Goal: Complete application form: Complete application form

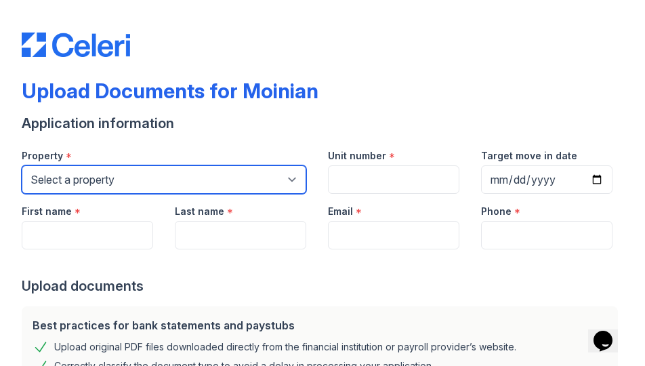
click at [114, 182] on select "Select a property 100 [PERSON_NAME] 1264 90W [PERSON_NAME] [PERSON_NAME] PLG Sky" at bounding box center [164, 179] width 285 height 28
select select "129"
click at [22, 165] on select "Select a property 100 [PERSON_NAME] 1264 90W [PERSON_NAME] [PERSON_NAME] PLG Sky" at bounding box center [164, 179] width 285 height 28
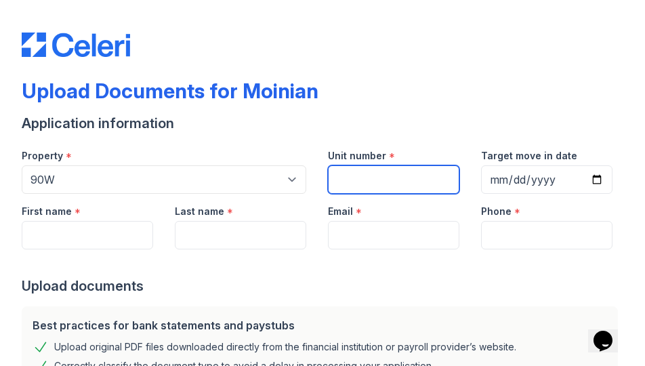
click at [400, 180] on input "Unit number" at bounding box center [394, 179] width 132 height 28
type input "14B"
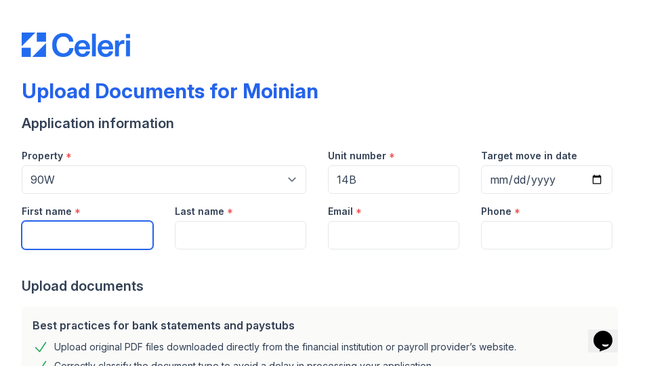
click at [114, 229] on input "First name" at bounding box center [88, 235] width 132 height 28
type input "[PERSON_NAME]"
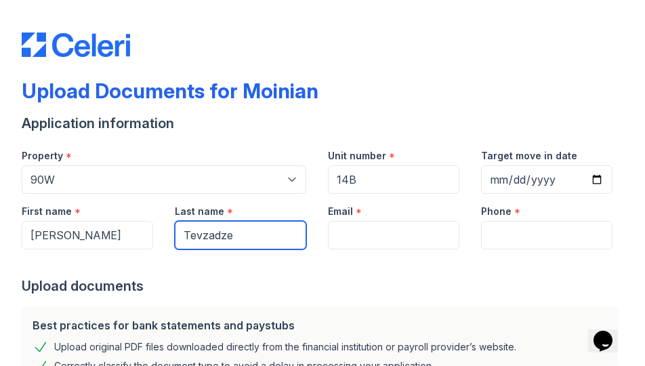
type input "Tevzadze"
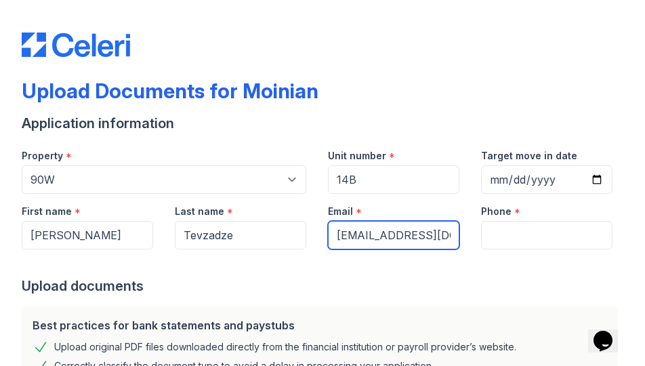
scroll to position [0, 13]
type input "[EMAIL_ADDRESS][DOMAIN_NAME]"
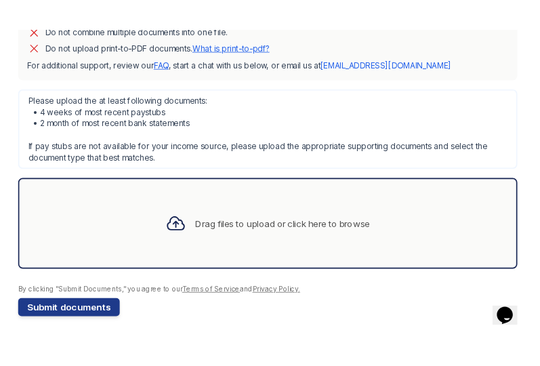
scroll to position [400, 0]
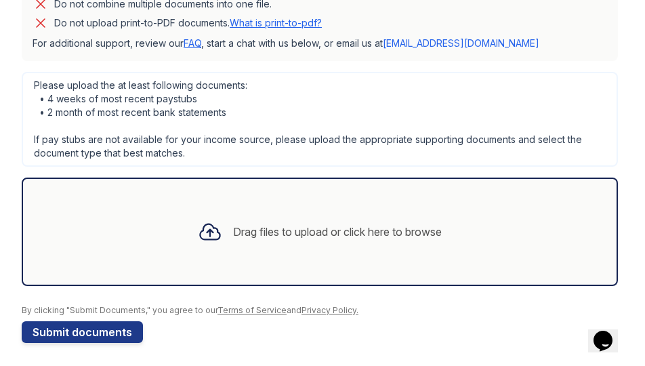
type input "5163057335"
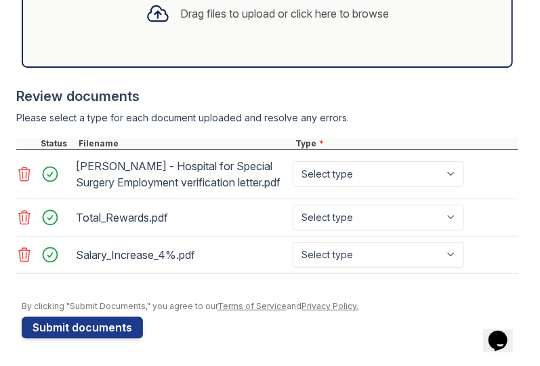
scroll to position [707, 0]
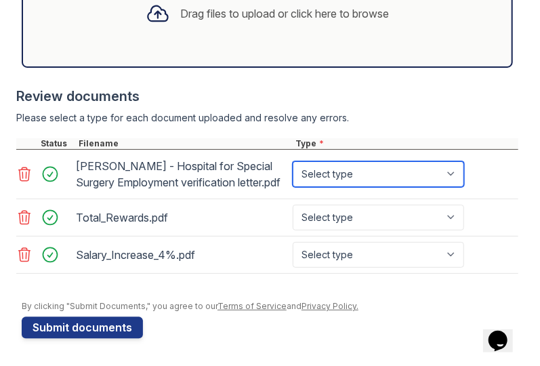
click at [424, 163] on select "Select type Paystub Bank Statement Offer Letter Tax Documents Benefit Award Let…" at bounding box center [379, 174] width 172 height 26
select select "offer_letter"
click at [293, 161] on select "Select type Paystub Bank Statement Offer Letter Tax Documents Benefit Award Let…" at bounding box center [379, 174] width 172 height 26
click at [381, 176] on select "Select type Paystub Bank Statement Offer Letter Tax Documents Benefit Award Let…" at bounding box center [379, 174] width 172 height 26
click at [293, 161] on select "Select type Paystub Bank Statement Offer Letter Tax Documents Benefit Award Let…" at bounding box center [379, 174] width 172 height 26
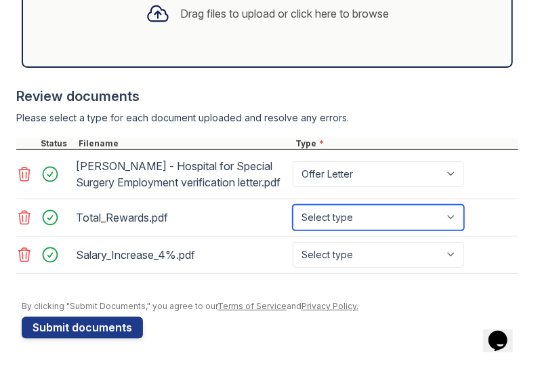
click at [355, 224] on select "Select type Paystub Bank Statement Offer Letter Tax Documents Benefit Award Let…" at bounding box center [379, 218] width 172 height 26
select select "offer_letter"
click at [293, 209] on select "Select type Paystub Bank Statement Offer Letter Tax Documents Benefit Award Let…" at bounding box center [379, 218] width 172 height 26
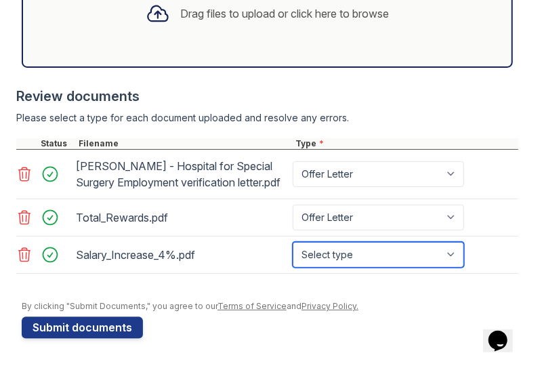
click at [359, 261] on select "Select type Paystub Bank Statement Offer Letter Tax Documents Benefit Award Let…" at bounding box center [379, 255] width 172 height 26
select select "offer_letter"
click at [293, 246] on select "Select type Paystub Bank Statement Offer Letter Tax Documents Benefit Award Let…" at bounding box center [379, 255] width 172 height 26
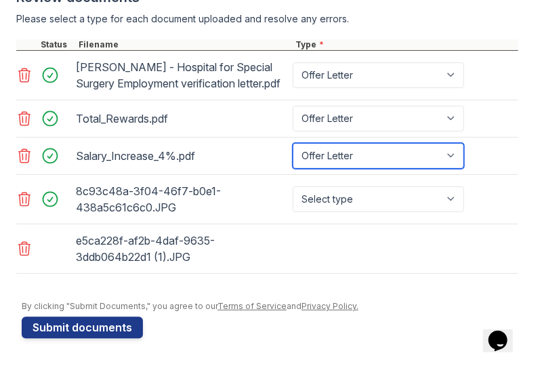
scroll to position [808, 0]
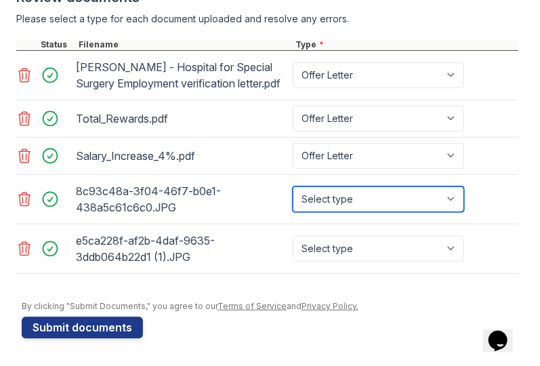
click at [386, 207] on select "Select type Paystub Bank Statement Offer Letter Tax Documents Benefit Award Let…" at bounding box center [379, 199] width 172 height 26
select select "other"
click at [293, 188] on select "Select type Paystub Bank Statement Offer Letter Tax Documents Benefit Award Let…" at bounding box center [379, 199] width 172 height 26
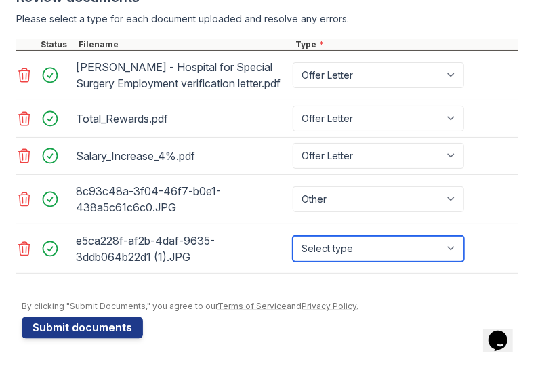
click at [343, 248] on select "Select type Paystub Bank Statement Offer Letter Tax Documents Benefit Award Let…" at bounding box center [379, 249] width 172 height 26
select select "other"
click at [293, 237] on select "Select type Paystub Bank Statement Offer Letter Tax Documents Benefit Award Let…" at bounding box center [379, 249] width 172 height 26
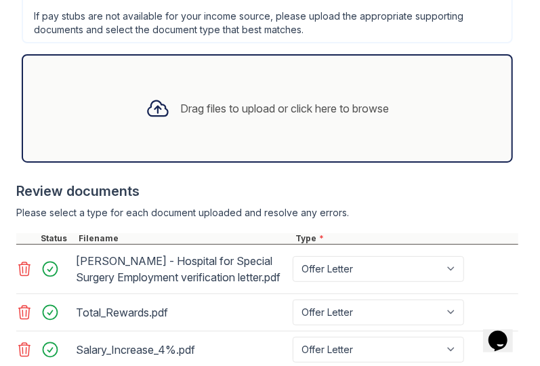
scroll to position [843, 0]
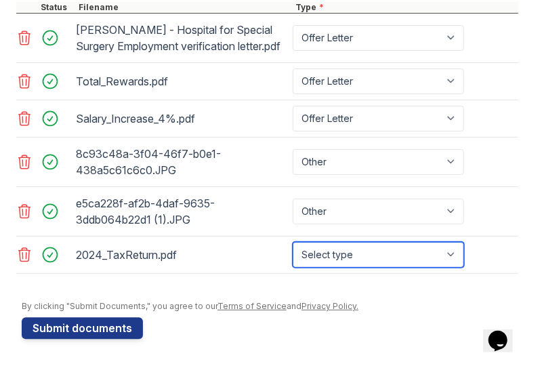
click at [359, 249] on select "Select type Paystub Bank Statement Offer Letter Tax Documents Benefit Award Let…" at bounding box center [379, 255] width 172 height 26
select select "tax_documents"
click at [293, 246] on select "Select type Paystub Bank Statement Offer Letter Tax Documents Benefit Award Let…" at bounding box center [379, 255] width 172 height 26
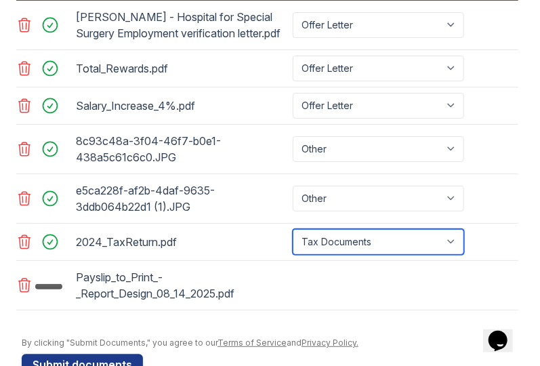
scroll to position [848, 0]
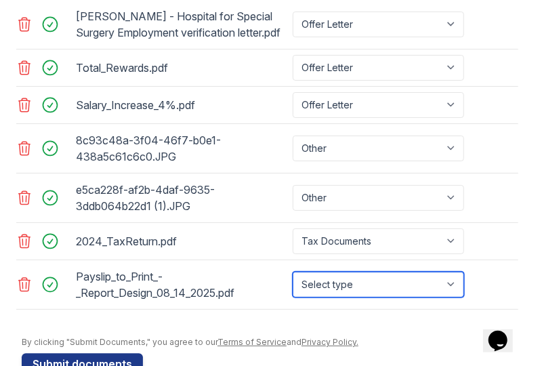
click at [404, 298] on select "Select type Paystub Bank Statement Offer Letter Tax Documents Benefit Award Let…" at bounding box center [379, 285] width 172 height 26
select select "paystub"
click at [293, 283] on select "Select type Paystub Bank Statement Offer Letter Tax Documents Benefit Award Let…" at bounding box center [379, 285] width 172 height 26
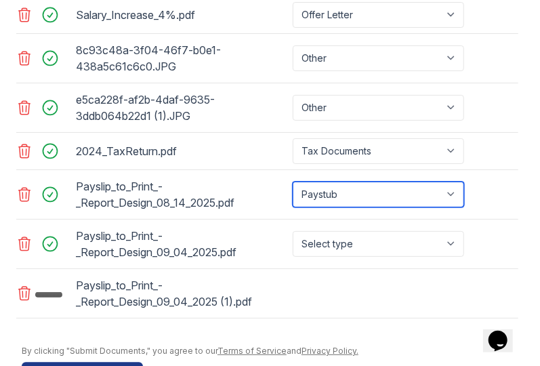
scroll to position [938, 0]
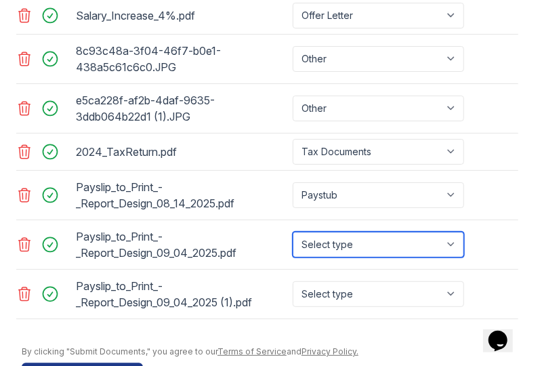
click at [338, 254] on select "Select type Paystub Bank Statement Offer Letter Tax Documents Benefit Award Let…" at bounding box center [379, 245] width 172 height 26
select select "paystub"
click at [293, 243] on select "Select type Paystub Bank Statement Offer Letter Tax Documents Benefit Award Let…" at bounding box center [379, 245] width 172 height 26
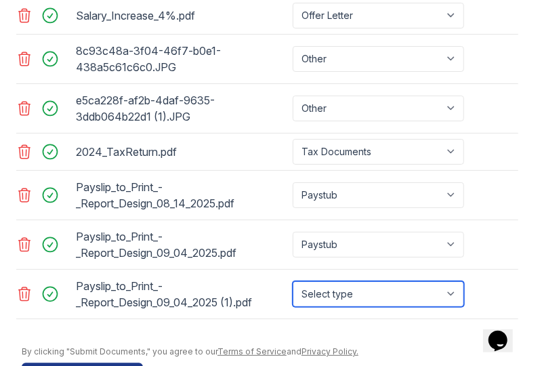
click at [332, 307] on select "Select type Paystub Bank Statement Offer Letter Tax Documents Benefit Award Let…" at bounding box center [379, 294] width 172 height 26
select select "paystub"
click at [293, 292] on select "Select type Paystub Bank Statement Offer Letter Tax Documents Benefit Award Let…" at bounding box center [379, 294] width 172 height 26
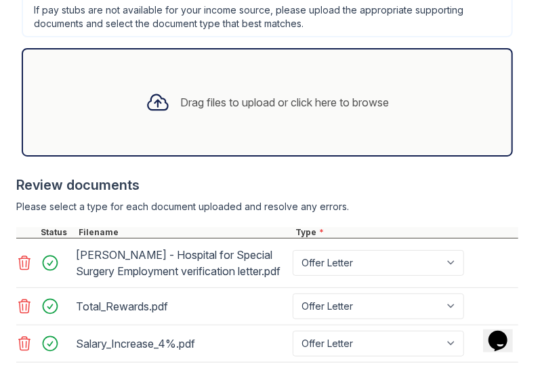
scroll to position [607, 0]
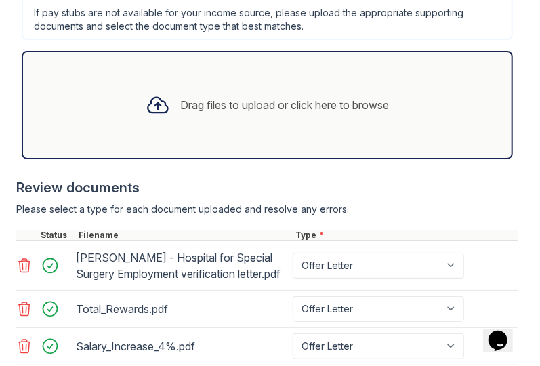
click at [124, 207] on div "Please select a type for each document uploaded and resolve any errors." at bounding box center [267, 210] width 502 height 14
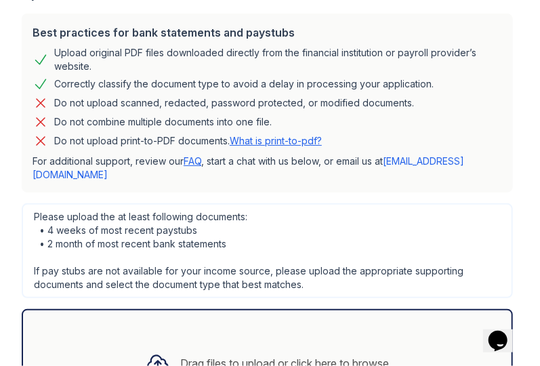
scroll to position [263, 0]
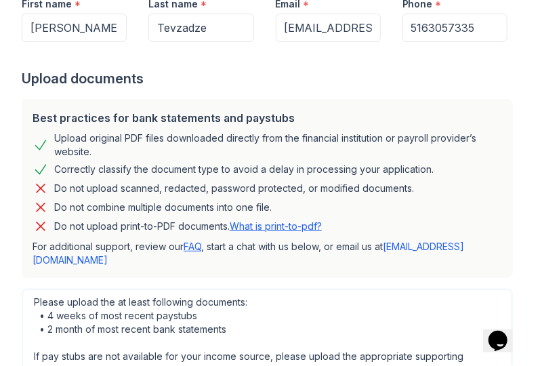
click at [148, 237] on div "Best practices for bank statements and paystubs Upload original PDF files downl…" at bounding box center [267, 188] width 491 height 179
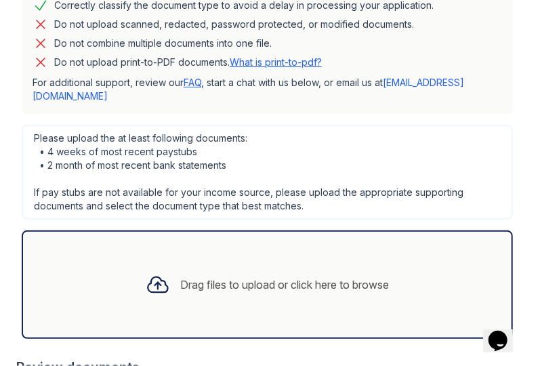
scroll to position [290, 0]
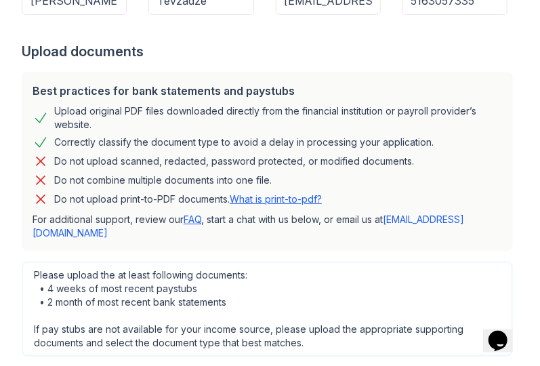
click at [94, 203] on p "Do not upload print-to-PDF documents. What is print-to-pdf?" at bounding box center [188, 200] width 268 height 14
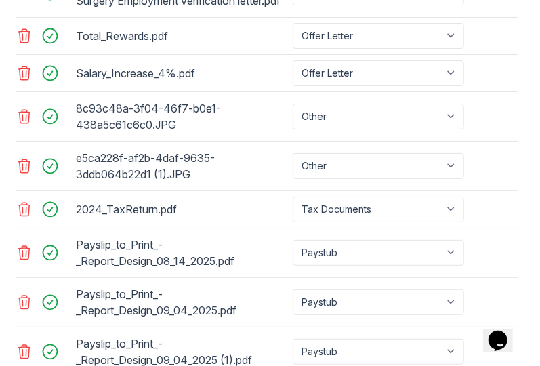
scroll to position [994, 0]
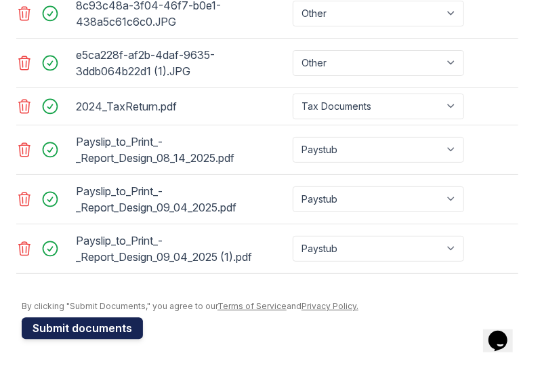
click at [103, 325] on button "Submit documents" at bounding box center [82, 328] width 121 height 22
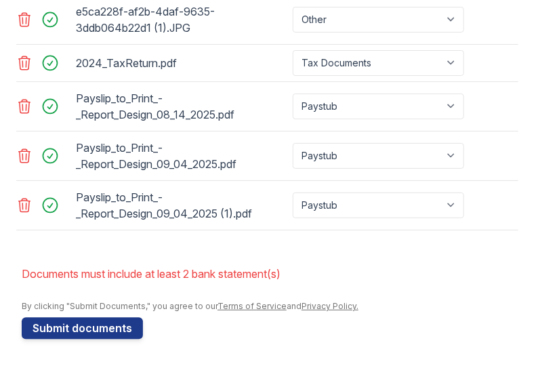
scroll to position [1072, 0]
click at [153, 238] on div at bounding box center [267, 237] width 502 height 14
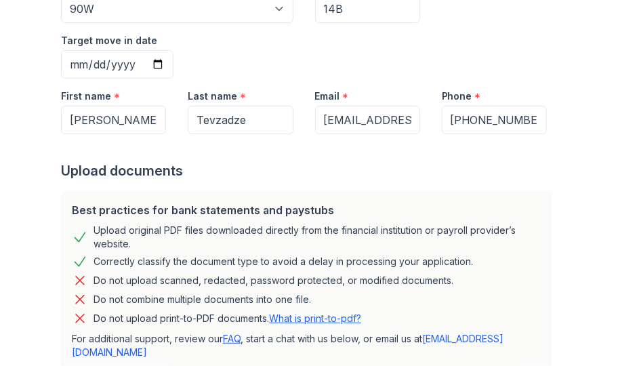
scroll to position [209, 0]
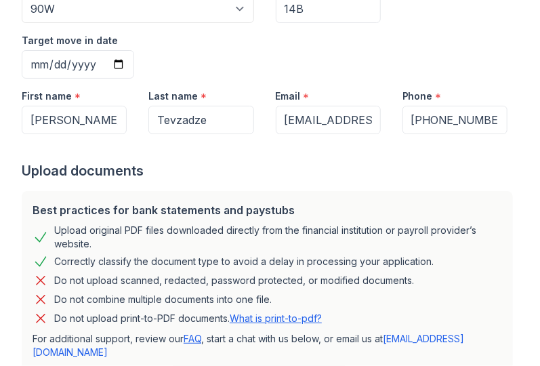
click at [309, 56] on div "Property * Select a property 100 [PERSON_NAME] 1264 90W [PERSON_NAME] [PERSON_N…" at bounding box center [265, 22] width 508 height 111
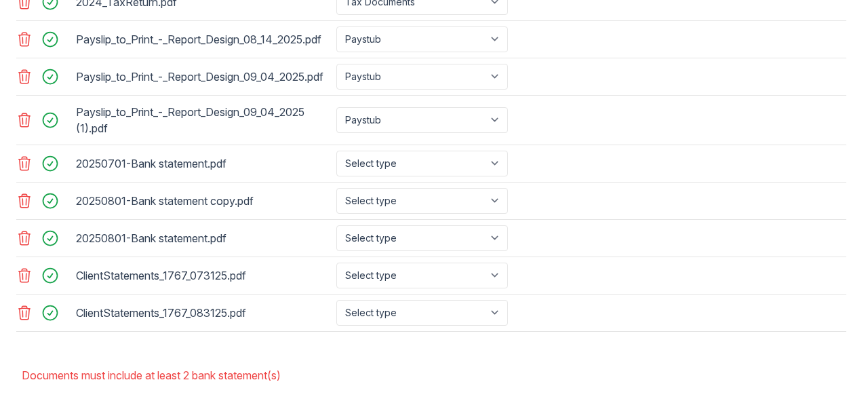
scroll to position [941, 0]
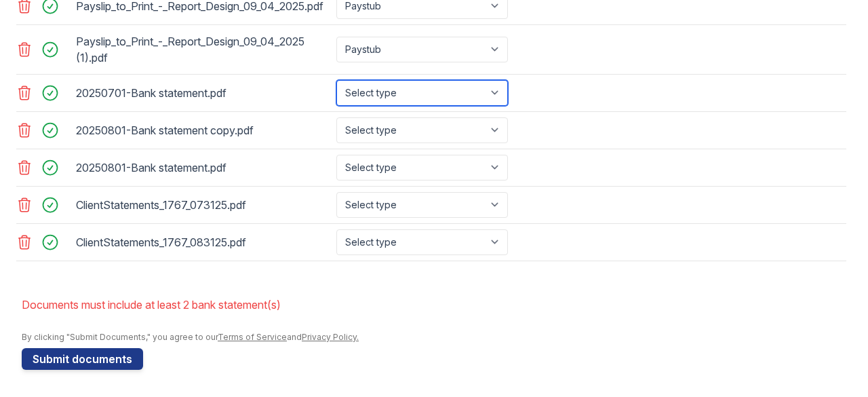
click at [388, 106] on select "Select type Paystub Bank Statement Offer Letter Tax Documents Benefit Award Let…" at bounding box center [422, 93] width 172 height 26
select select "bank_statement"
click at [336, 106] on select "Select type Paystub Bank Statement Offer Letter Tax Documents Benefit Award Let…" at bounding box center [422, 93] width 172 height 26
click at [23, 138] on icon at bounding box center [24, 130] width 16 height 16
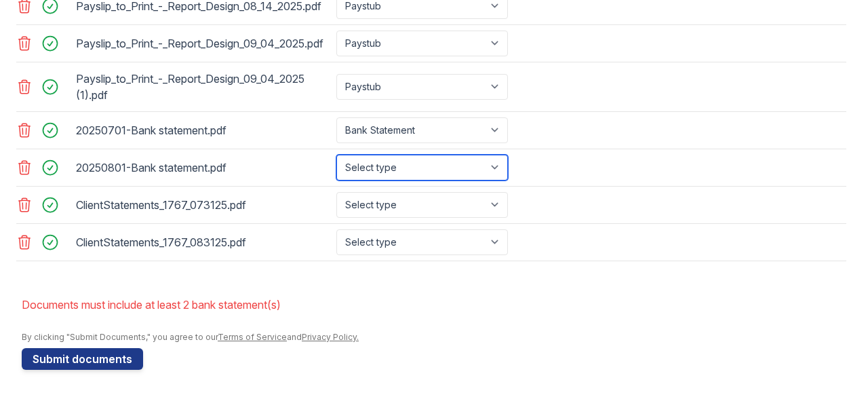
click at [408, 167] on select "Select type Paystub Bank Statement Offer Letter Tax Documents Benefit Award Let…" at bounding box center [422, 168] width 172 height 26
select select "bank_statement"
click at [336, 157] on select "Select type Paystub Bank Statement Offer Letter Tax Documents Benefit Award Let…" at bounding box center [422, 168] width 172 height 26
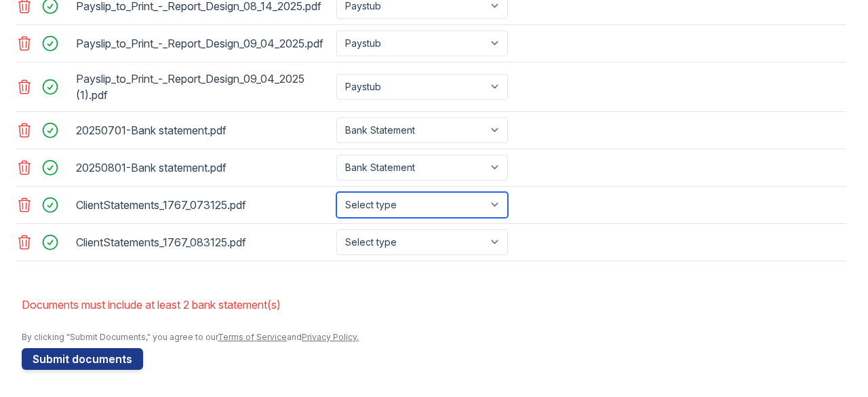
click at [393, 207] on select "Select type Paystub Bank Statement Offer Letter Tax Documents Benefit Award Let…" at bounding box center [422, 205] width 172 height 26
select select "investment_account_statement"
click at [336, 193] on select "Select type Paystub Bank Statement Offer Letter Tax Documents Benefit Award Let…" at bounding box center [422, 205] width 172 height 26
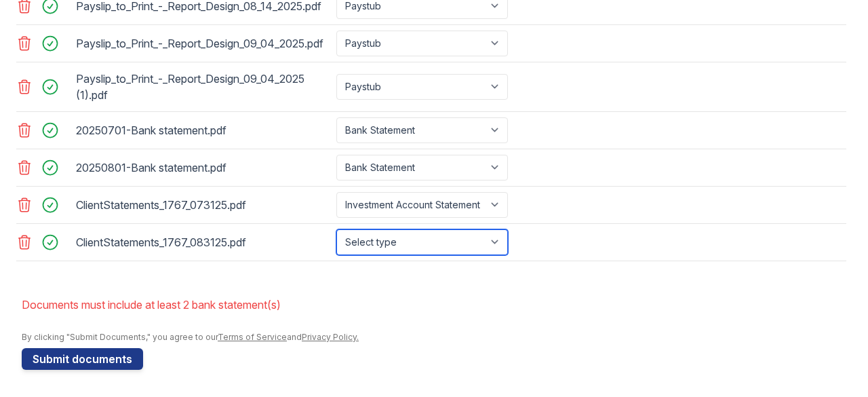
click at [397, 241] on select "Select type Paystub Bank Statement Offer Letter Tax Documents Benefit Award Let…" at bounding box center [422, 242] width 172 height 26
select select "investment_account_statement"
click at [336, 230] on select "Select type Paystub Bank Statement Offer Letter Tax Documents Benefit Award Let…" at bounding box center [422, 242] width 172 height 26
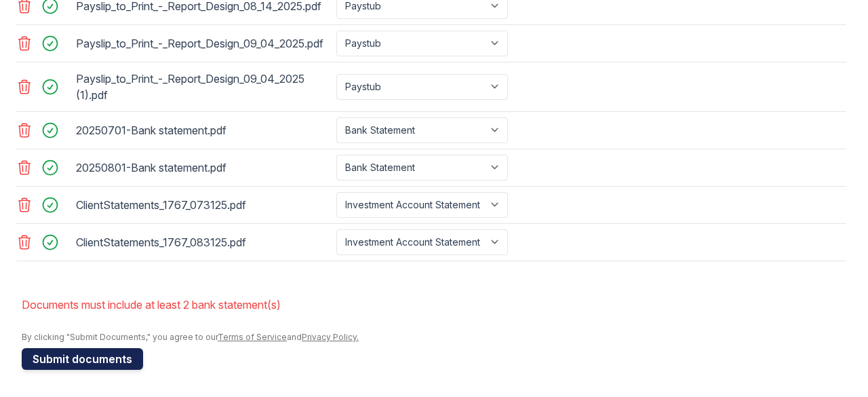
click at [64, 363] on button "Submit documents" at bounding box center [82, 359] width 121 height 22
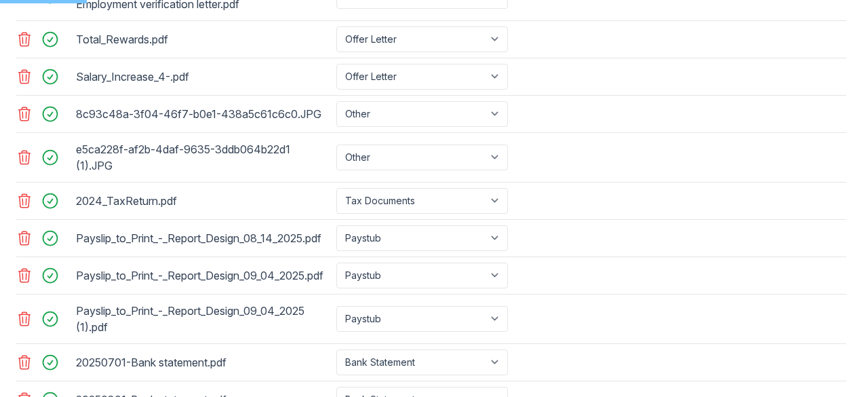
scroll to position [666, 0]
